Goal: Obtain resource: Download file/media

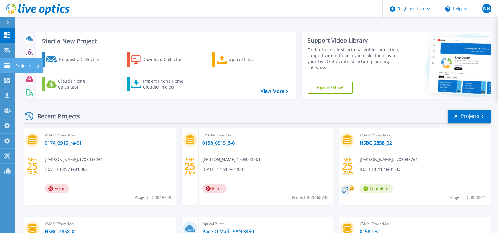
click at [7, 62] on link "Projects Projects" at bounding box center [7, 65] width 15 height 15
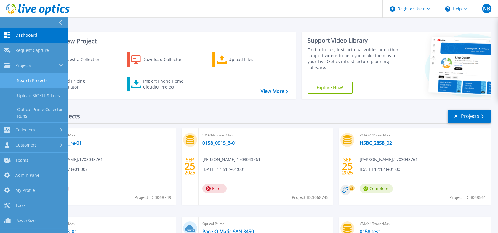
click at [11, 78] on link "Search Projects" at bounding box center [34, 80] width 68 height 15
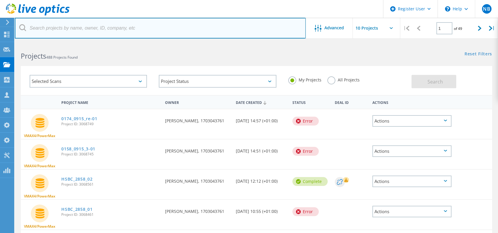
click at [139, 31] on input "text" at bounding box center [160, 28] width 291 height 21
paste input "3079264"
type input "3079264"
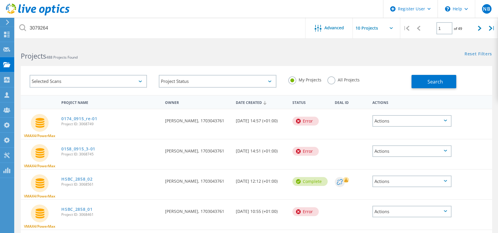
click at [339, 80] on label "All Projects" at bounding box center [344, 79] width 32 height 6
click at [0, 0] on input "All Projects" at bounding box center [0, 0] width 0 height 0
click at [415, 88] on button "Search" at bounding box center [434, 81] width 45 height 13
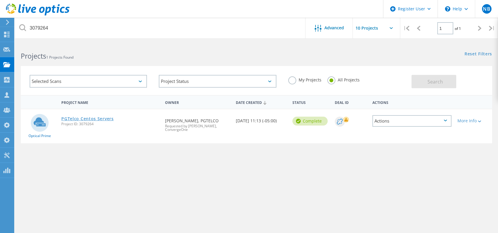
click at [78, 118] on link "PGTelco Centos Servers" at bounding box center [87, 119] width 52 height 4
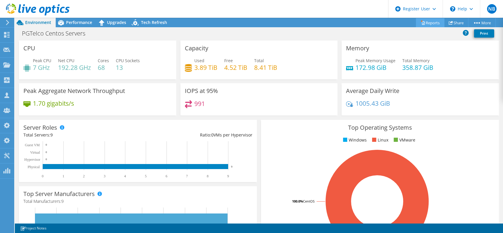
click at [424, 23] on link "Reports" at bounding box center [430, 22] width 28 height 9
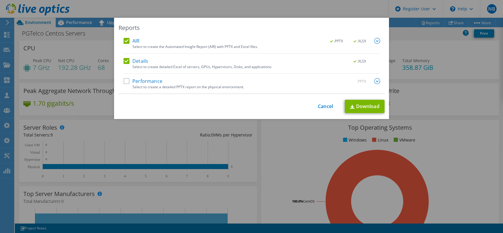
click at [155, 79] on label "Performance" at bounding box center [143, 81] width 39 height 6
click at [0, 0] on input "Performance" at bounding box center [0, 0] width 0 height 0
click at [353, 112] on link "Download" at bounding box center [365, 106] width 40 height 13
click at [321, 106] on link "Cancel" at bounding box center [325, 107] width 15 height 6
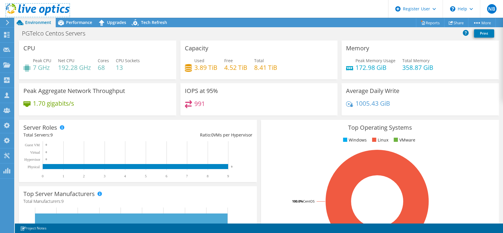
click at [50, 4] on icon at bounding box center [38, 10] width 64 height 12
